Goal: Transaction & Acquisition: Purchase product/service

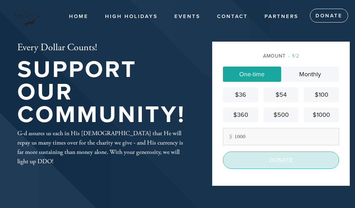
type input "1000"
click at [279, 166] on input "Donate" at bounding box center [281, 160] width 116 height 17
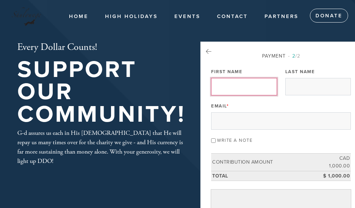
click at [251, 89] on input "First Name" at bounding box center [244, 86] width 66 height 17
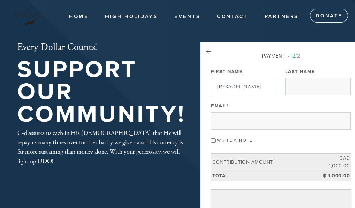
type input "[PERSON_NAME]"
type input "livinlife6954@gmail.com"
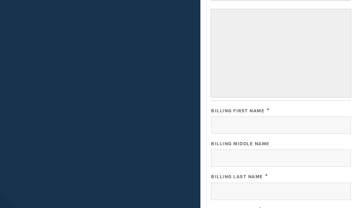
scroll to position [180, 0]
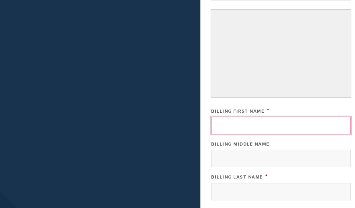
click at [281, 122] on input "Billing First Name" at bounding box center [281, 125] width 140 height 17
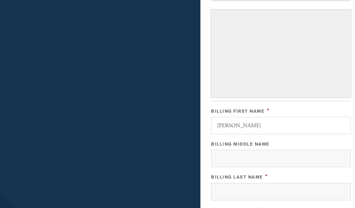
type input "Sheldon"
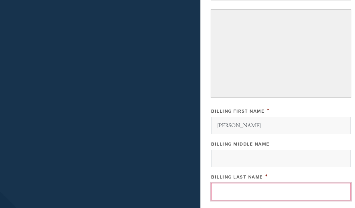
click at [252, 190] on input "Billing Last Name" at bounding box center [281, 191] width 140 height 17
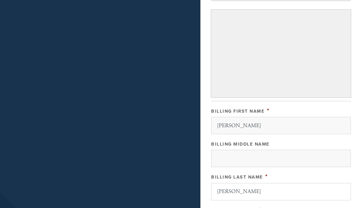
type input "Lubin"
type input "2833 furlong"
type input "St Lazare"
type input "J7T2B1"
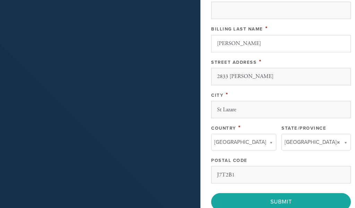
scroll to position [332, 0]
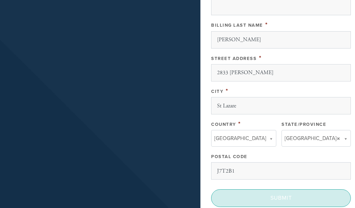
click at [290, 199] on input "Submit" at bounding box center [281, 197] width 140 height 17
